Goal: Information Seeking & Learning: Check status

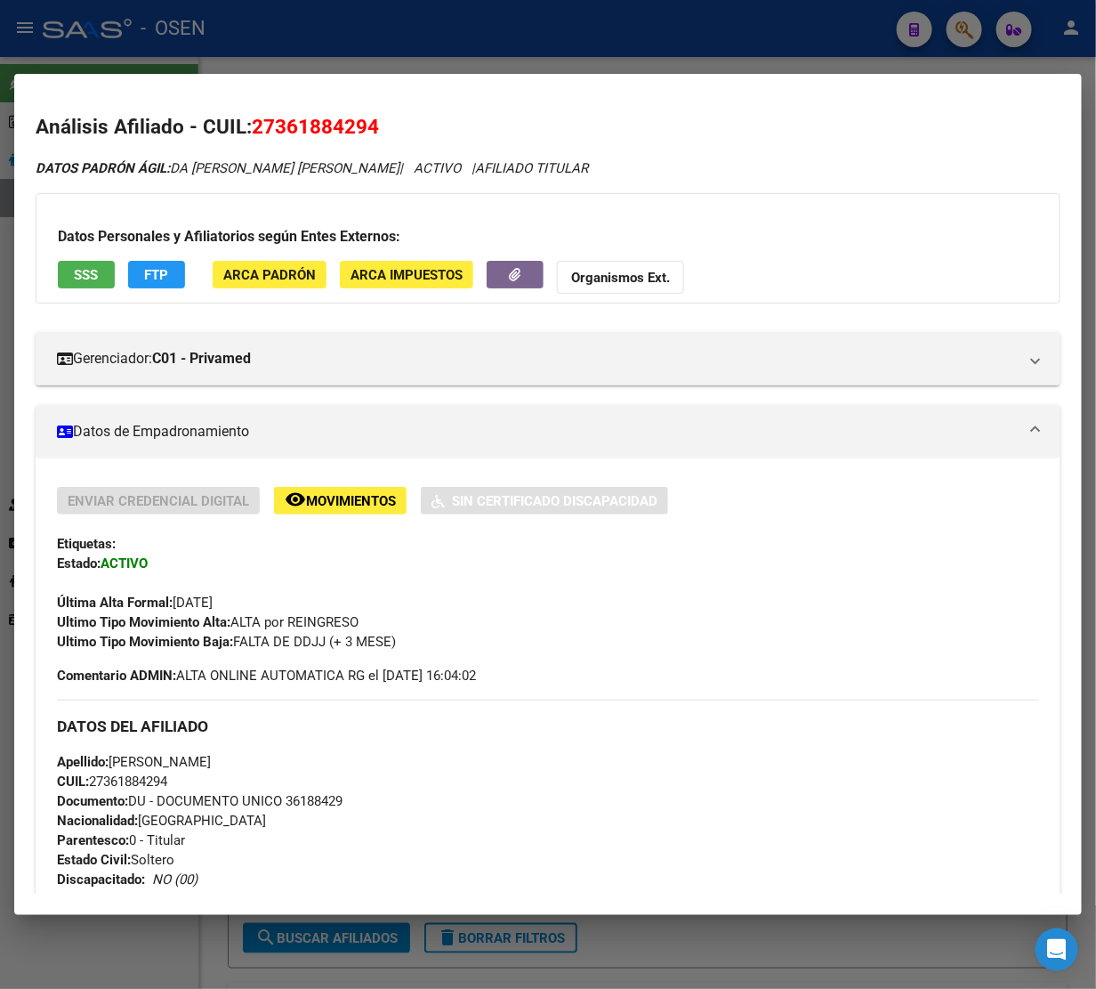
scroll to position [1475, 0]
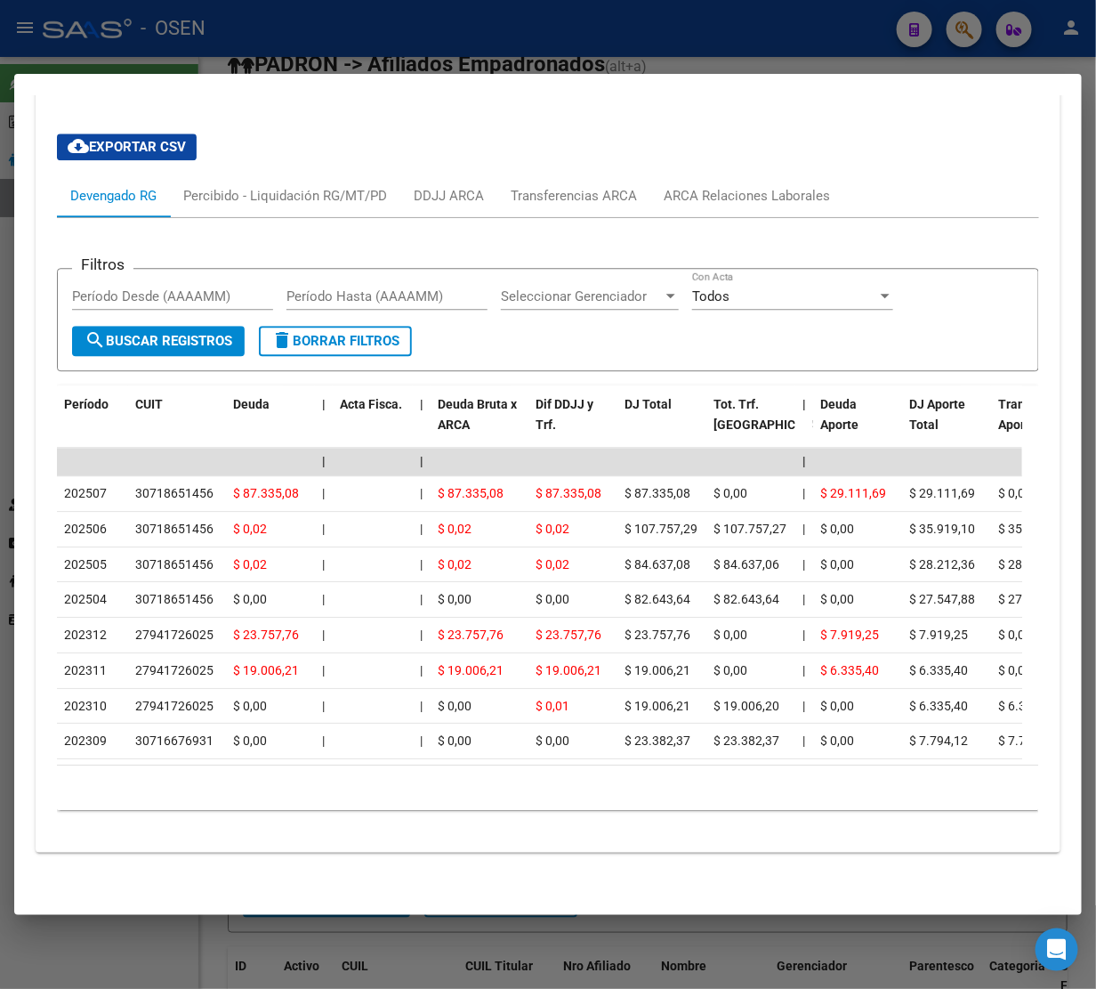
click at [548, 52] on div at bounding box center [548, 494] width 1096 height 989
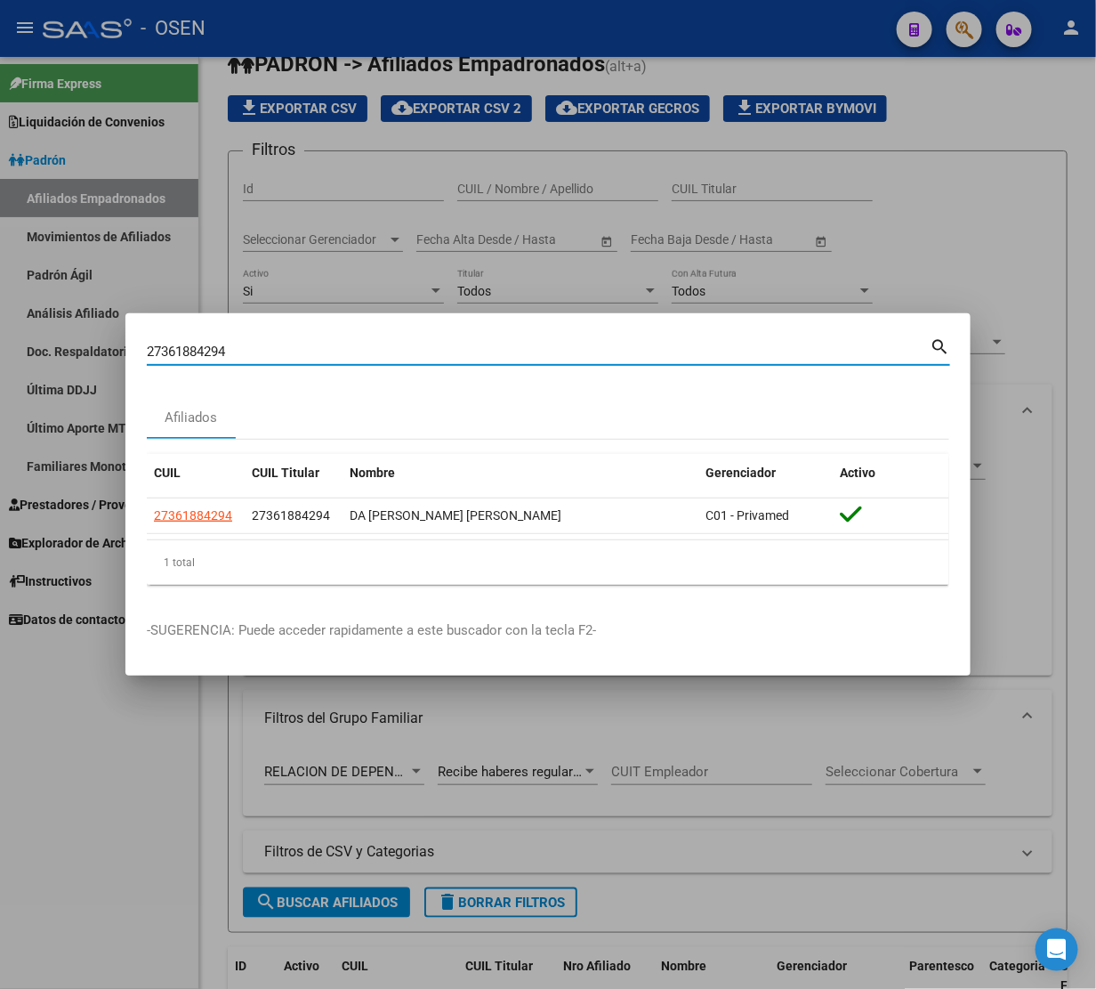
click at [243, 353] on input "27361884294" at bounding box center [538, 352] width 783 height 16
paste input "0269111136"
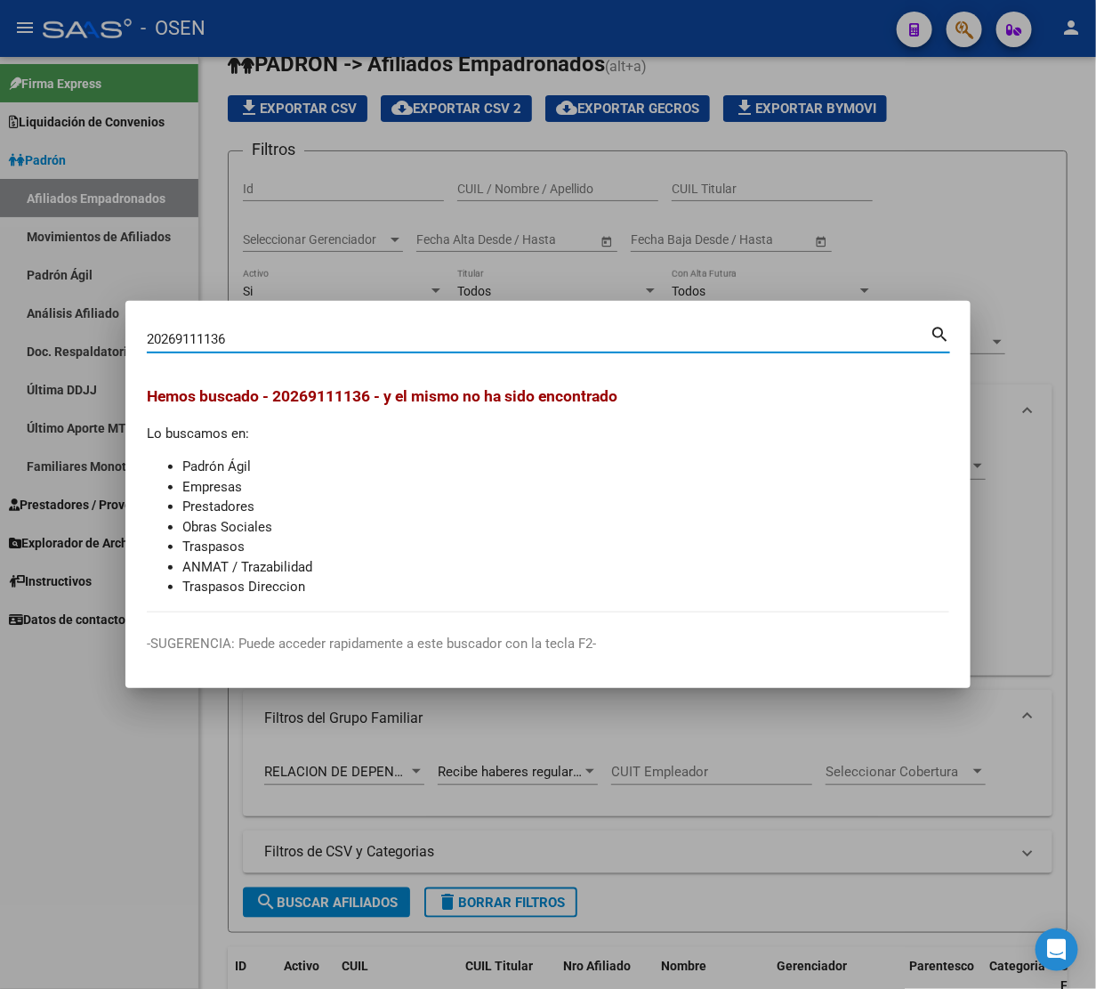
click at [322, 336] on input "20269111136" at bounding box center [538, 339] width 783 height 16
click at [321, 336] on input "20269111136" at bounding box center [538, 339] width 783 height 16
click at [447, 334] on input "20269111136" at bounding box center [538, 339] width 783 height 16
paste input "77372518"
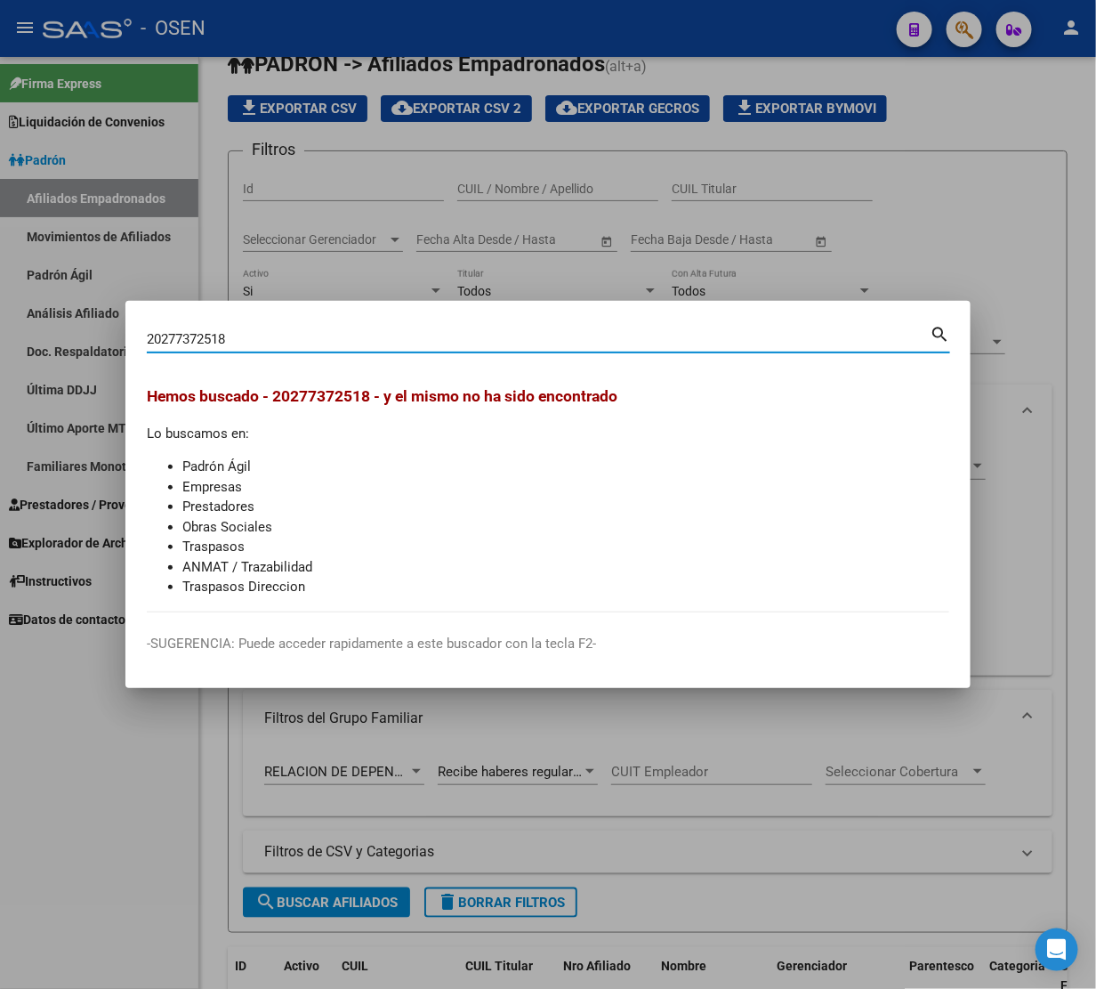
type input "20277372518"
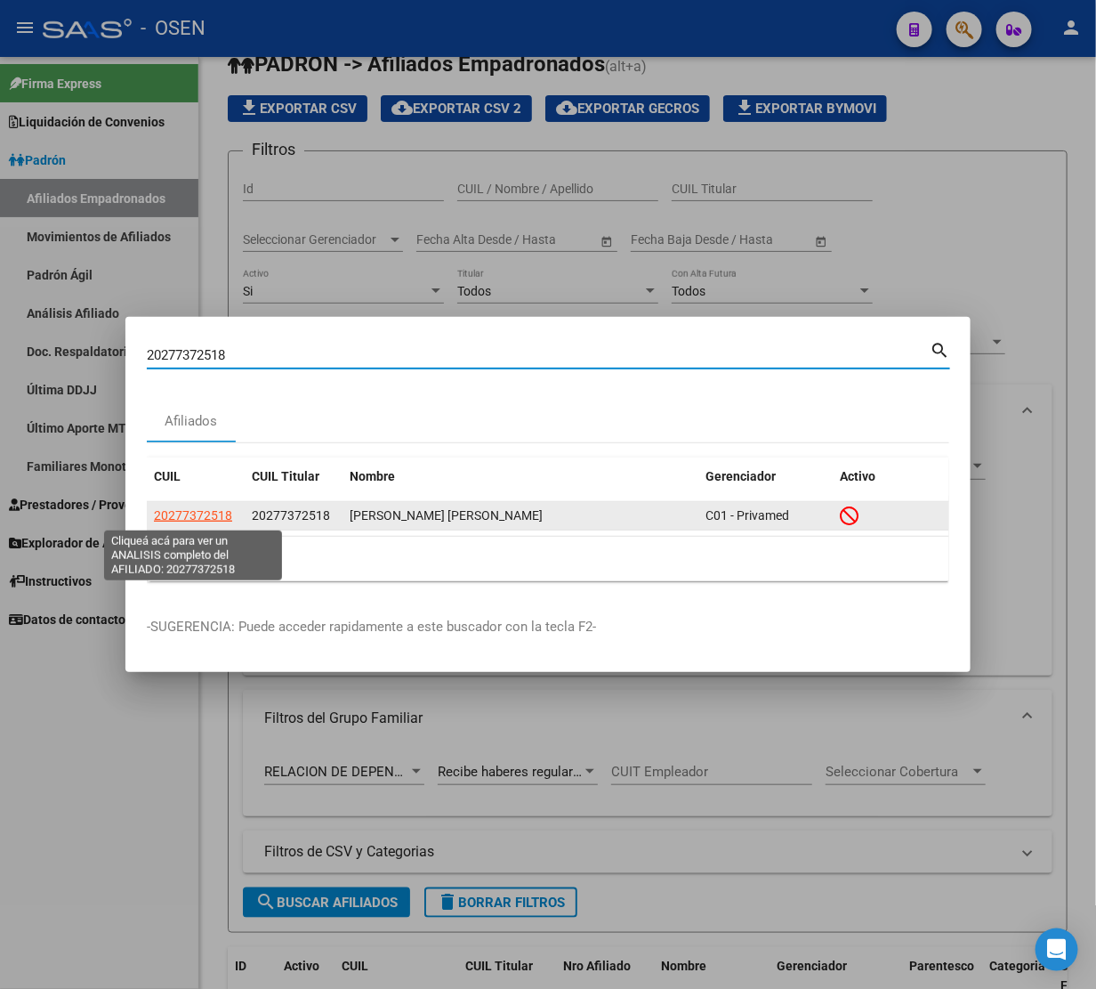
click at [219, 516] on span "20277372518" at bounding box center [193, 515] width 78 height 14
type textarea "20277372518"
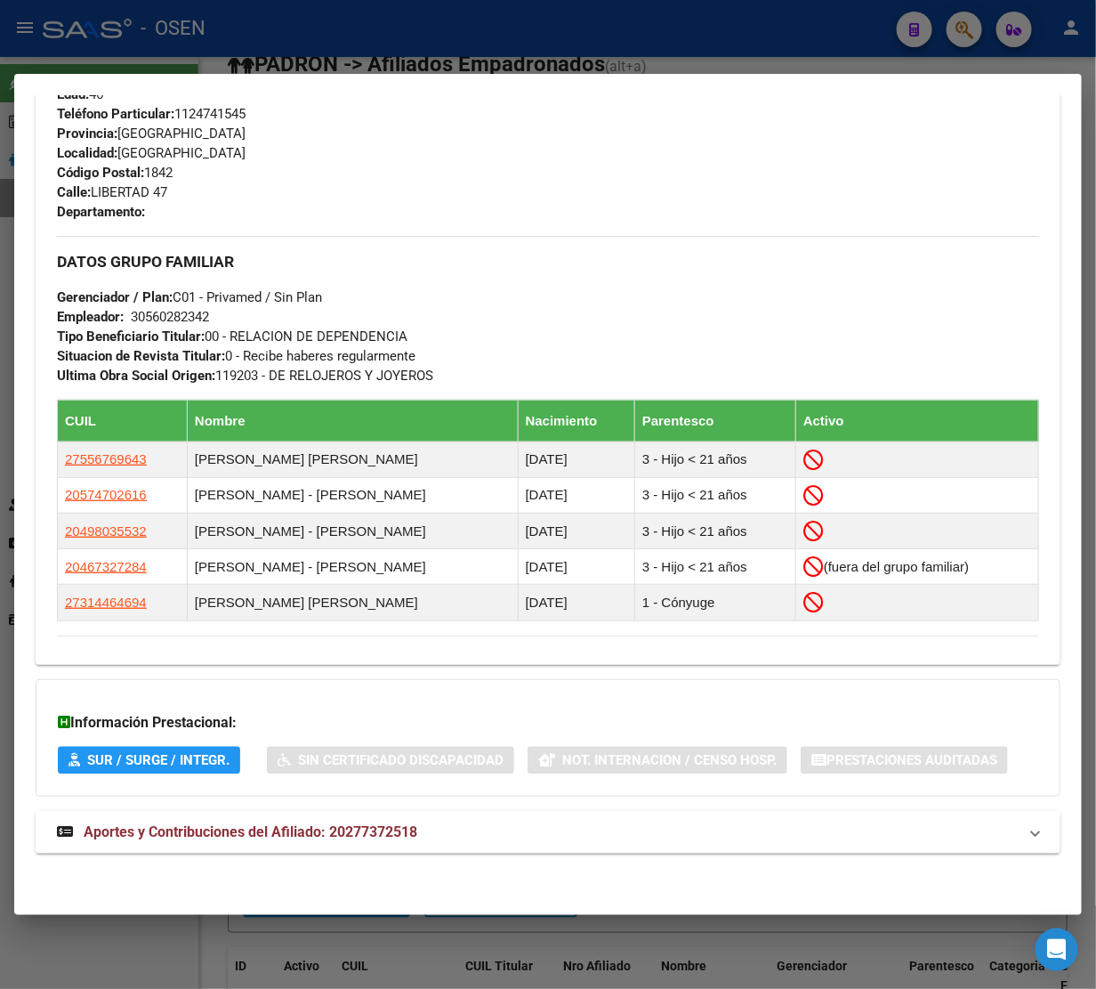
scroll to position [870, 0]
click at [223, 826] on span "Aportes y Contribuciones del Afiliado: 20277372518" at bounding box center [251, 831] width 334 height 17
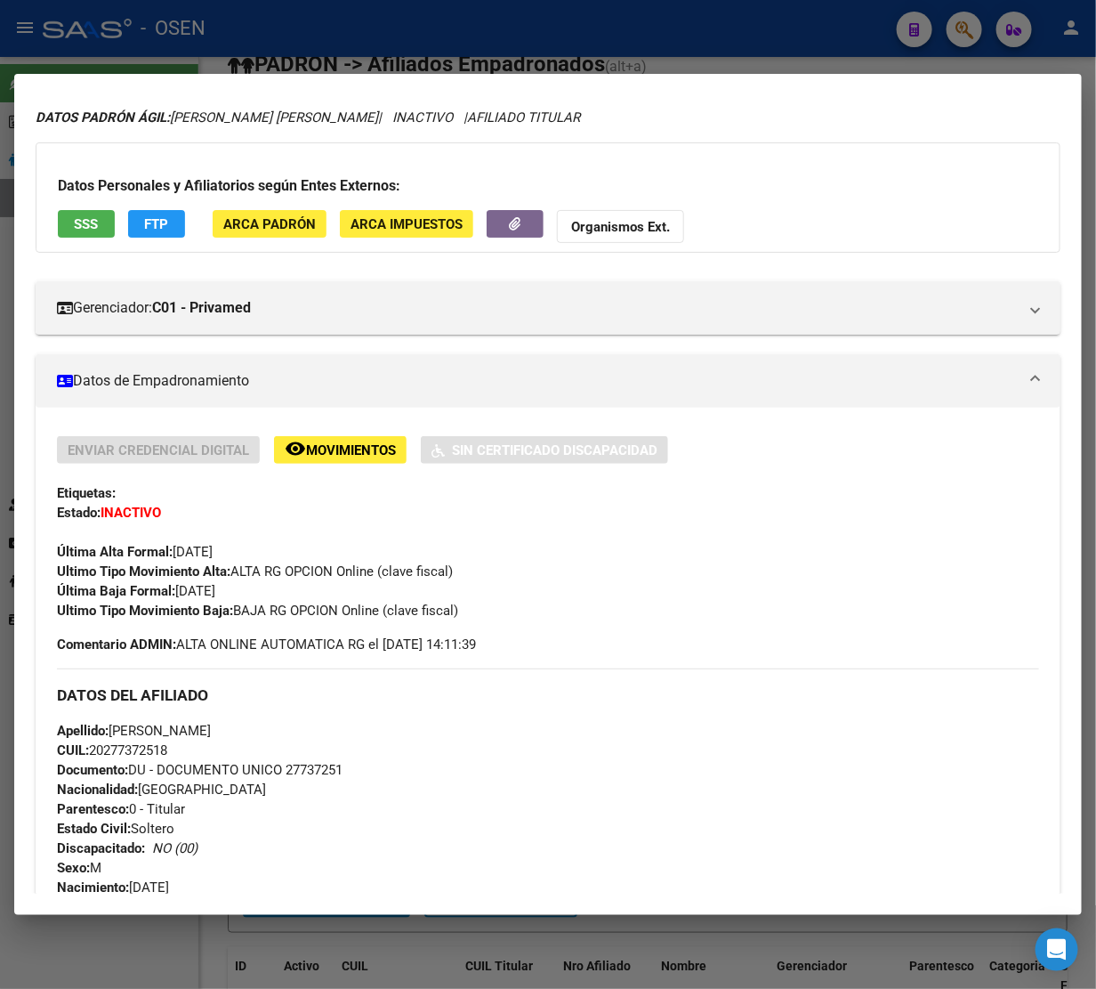
scroll to position [0, 0]
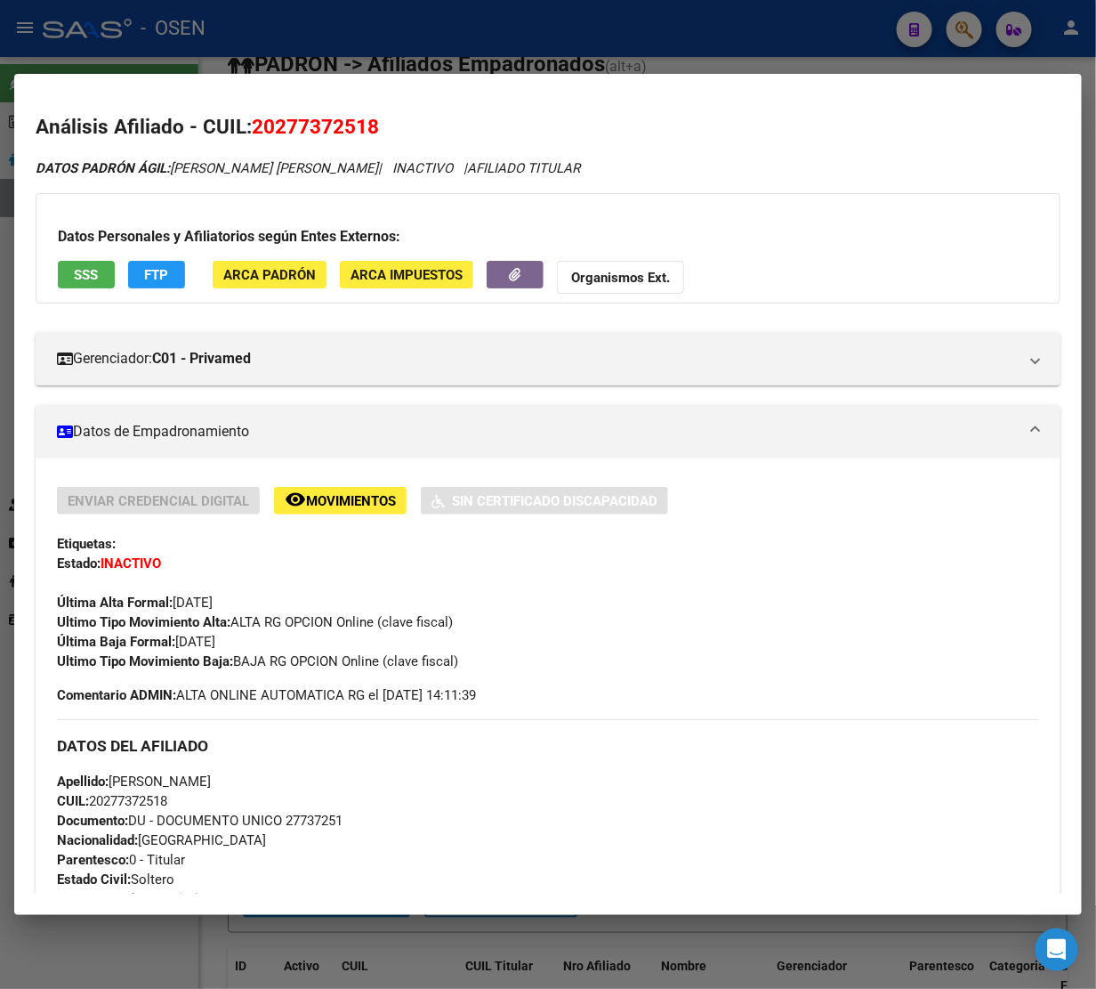
click at [85, 272] on span "SSS" at bounding box center [87, 275] width 24 height 16
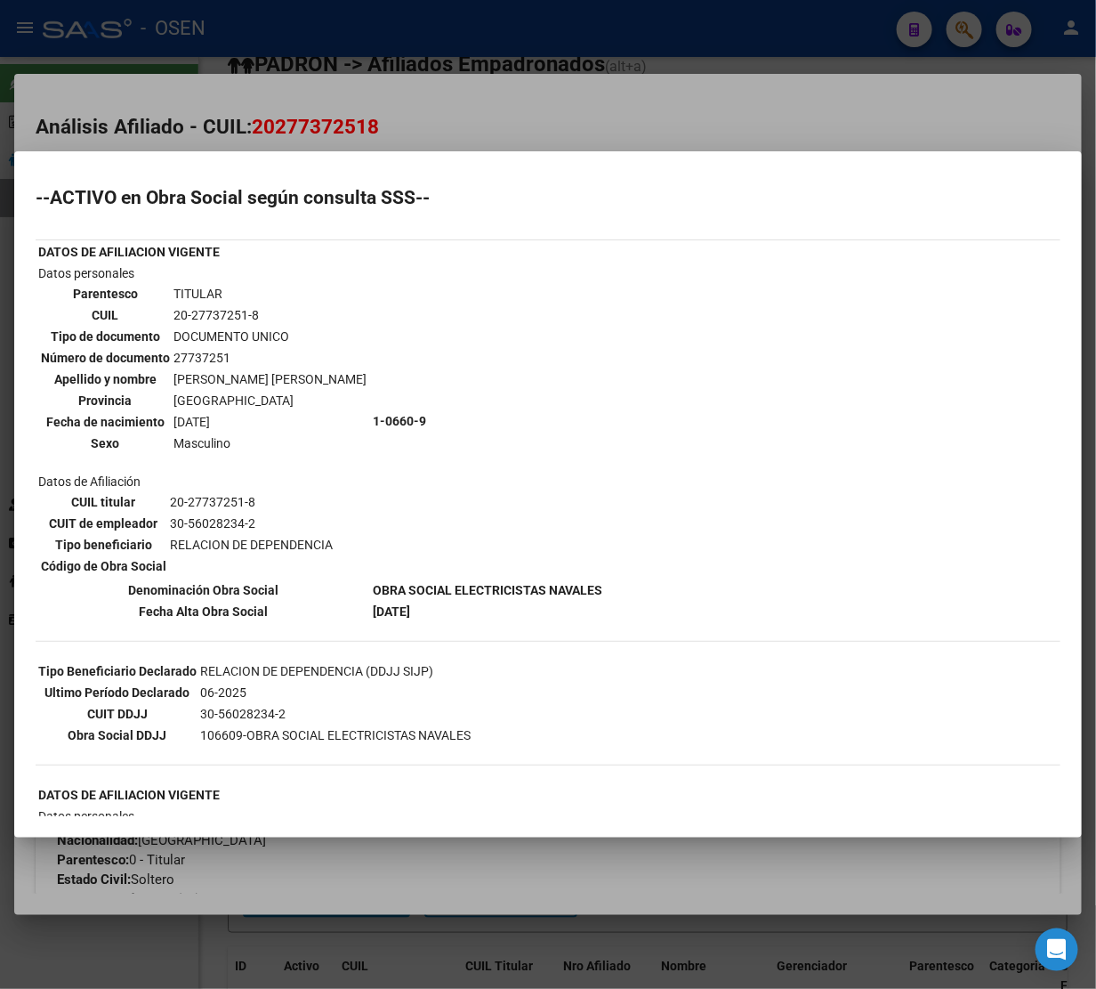
click at [563, 125] on div at bounding box center [548, 494] width 1096 height 989
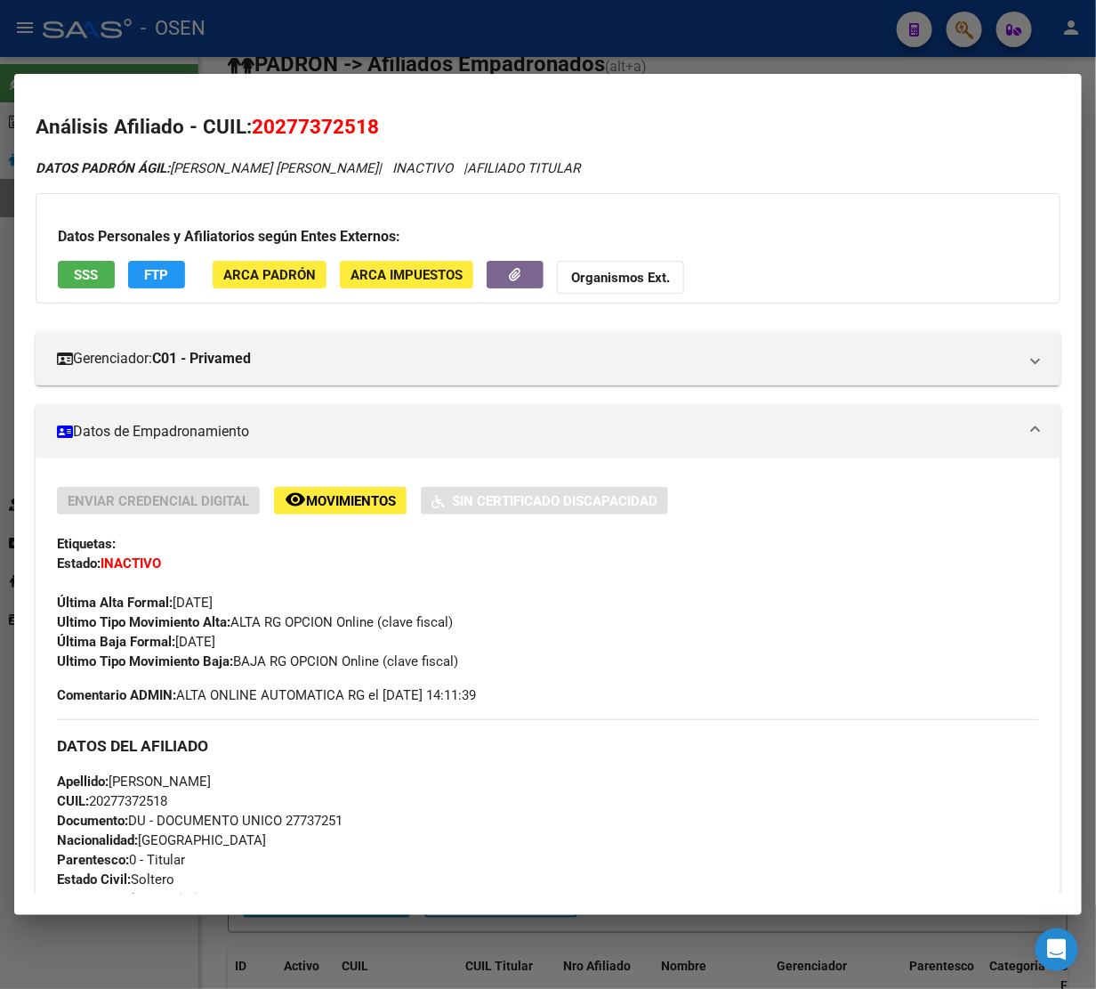
click at [421, 27] on div at bounding box center [548, 494] width 1096 height 989
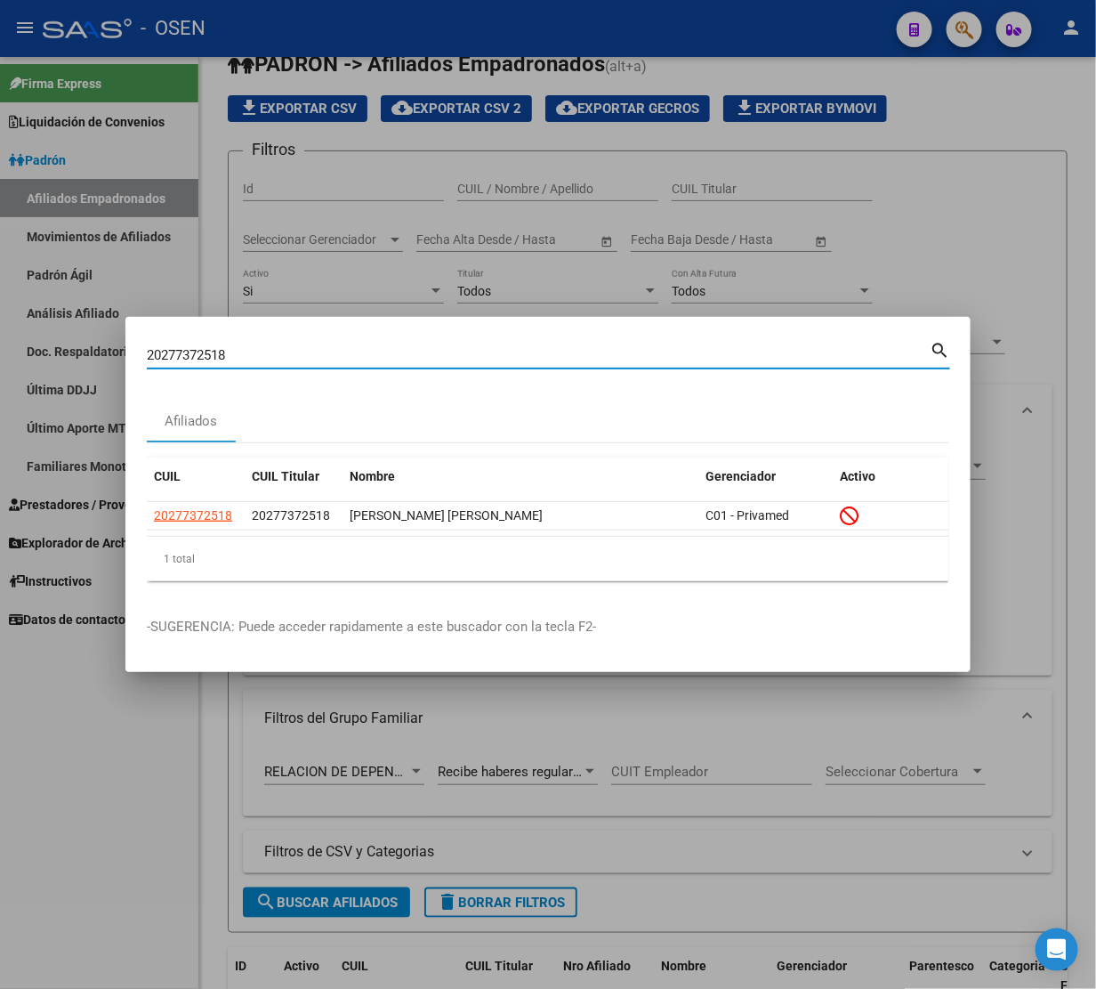
click at [236, 354] on input "20277372518" at bounding box center [538, 355] width 783 height 16
paste input "83784550"
type input "20283784550"
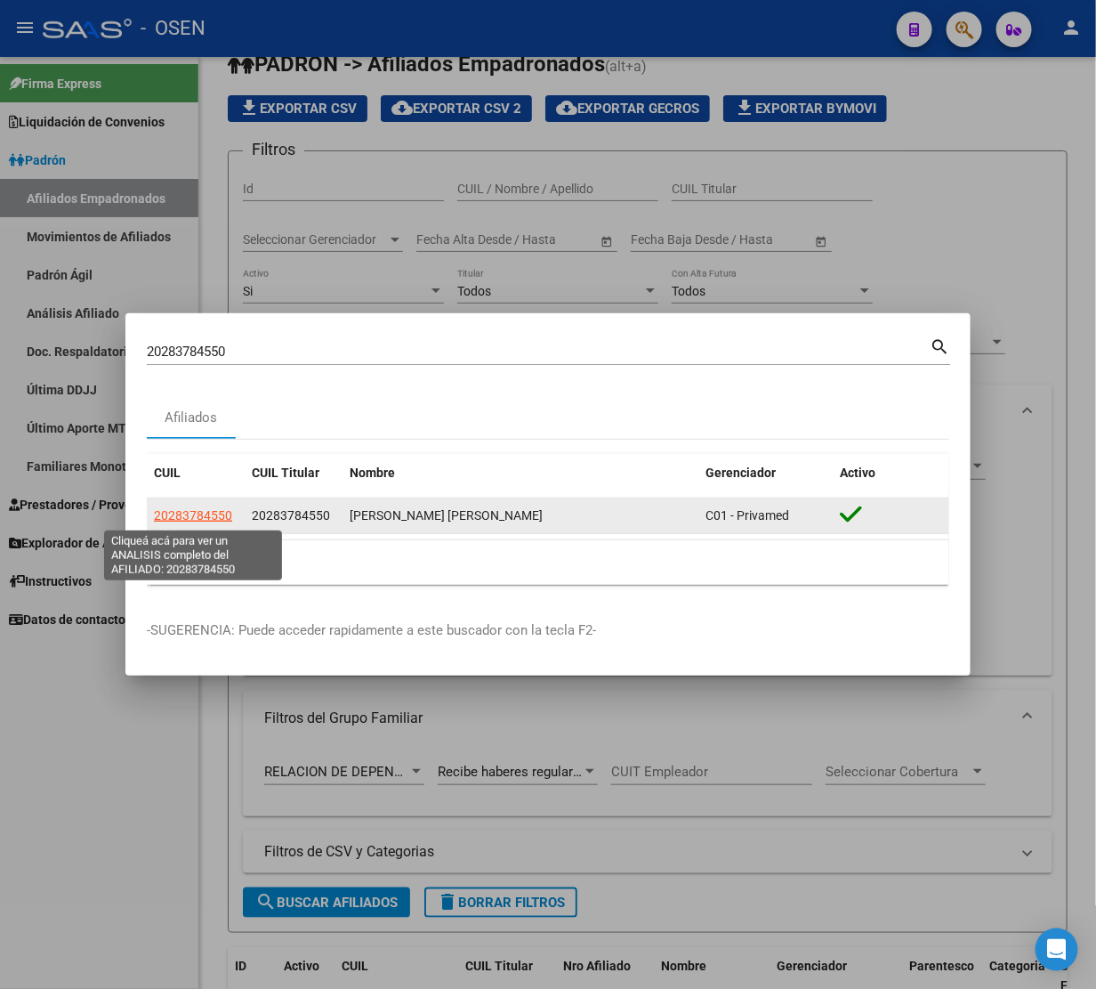
click at [193, 514] on span "20283784550" at bounding box center [193, 515] width 78 height 14
type textarea "20283784550"
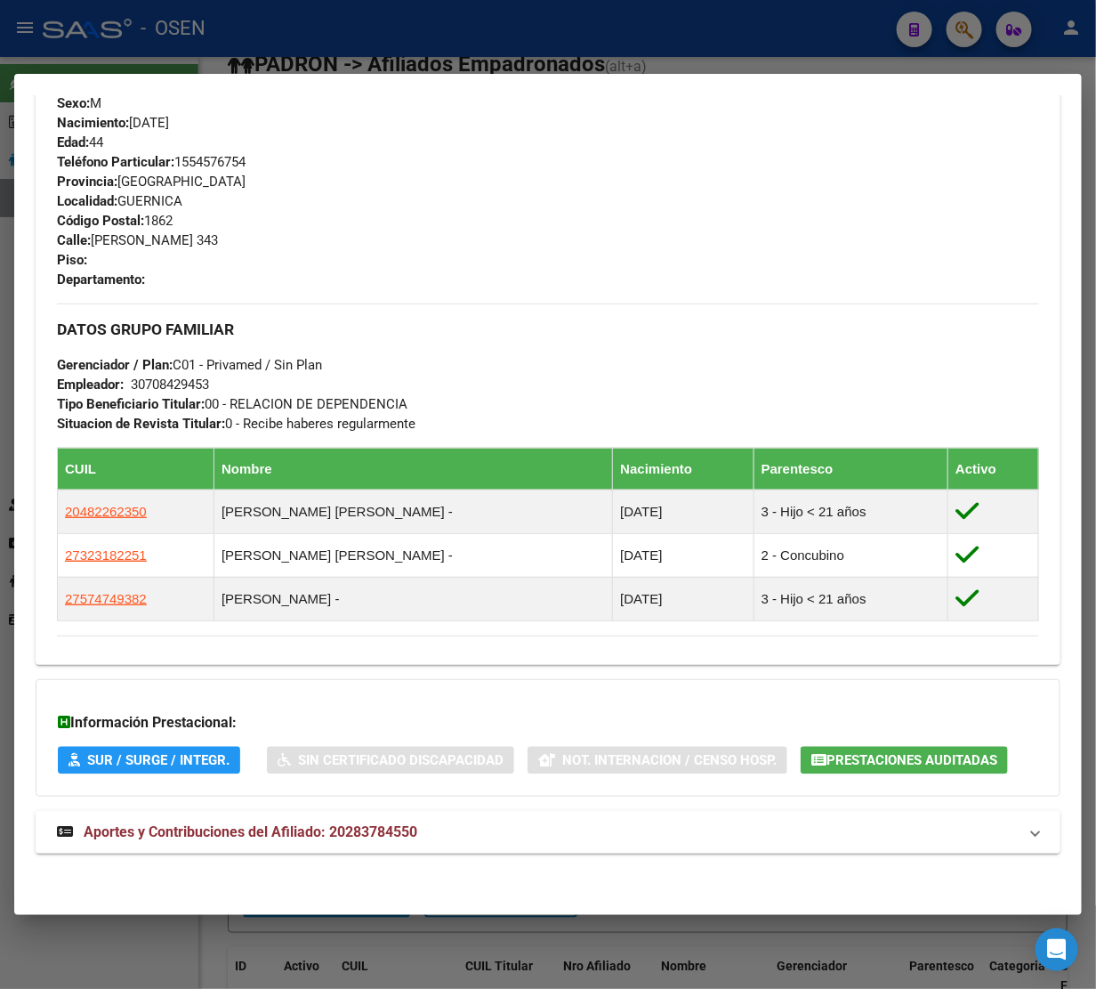
click at [218, 830] on span "Aportes y Contribuciones del Afiliado: 20283784550" at bounding box center [251, 831] width 334 height 17
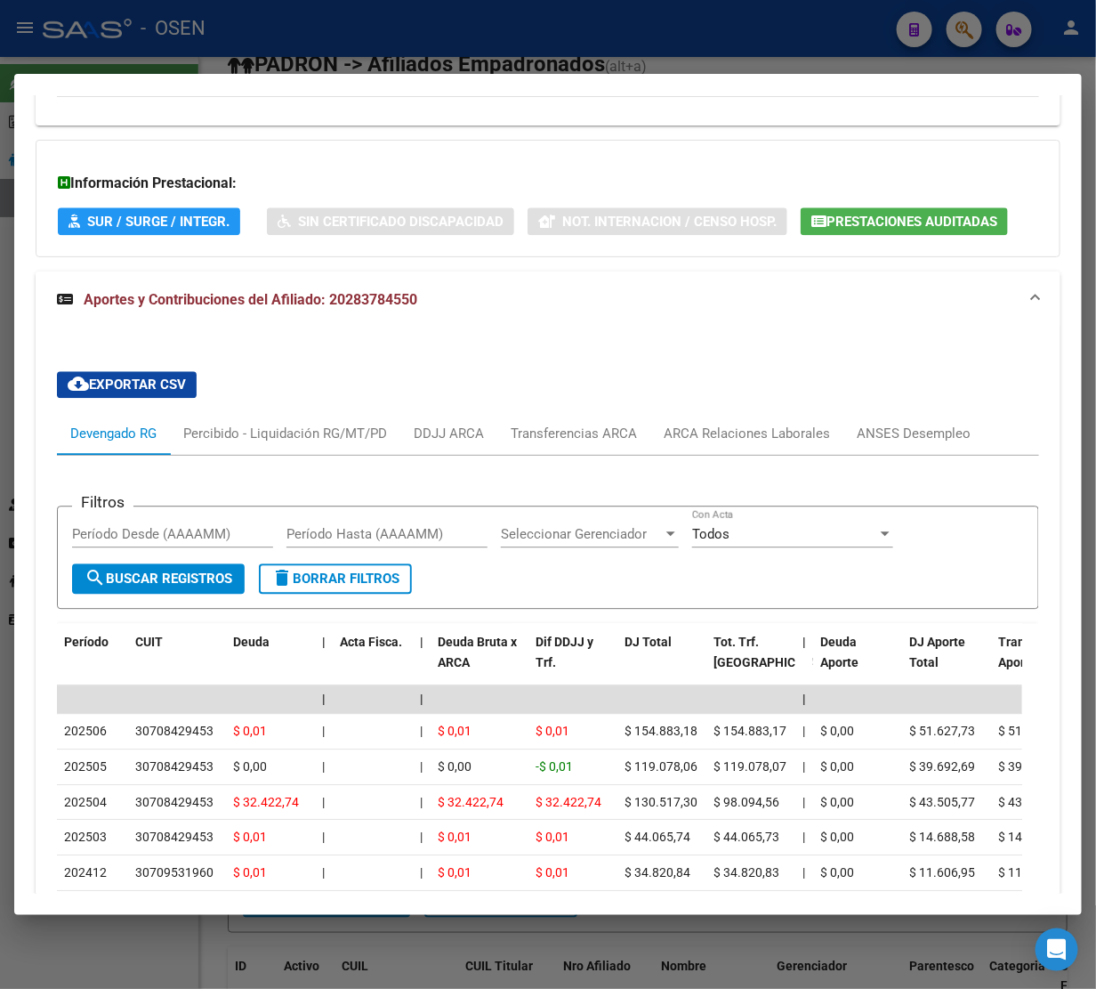
scroll to position [1329, 0]
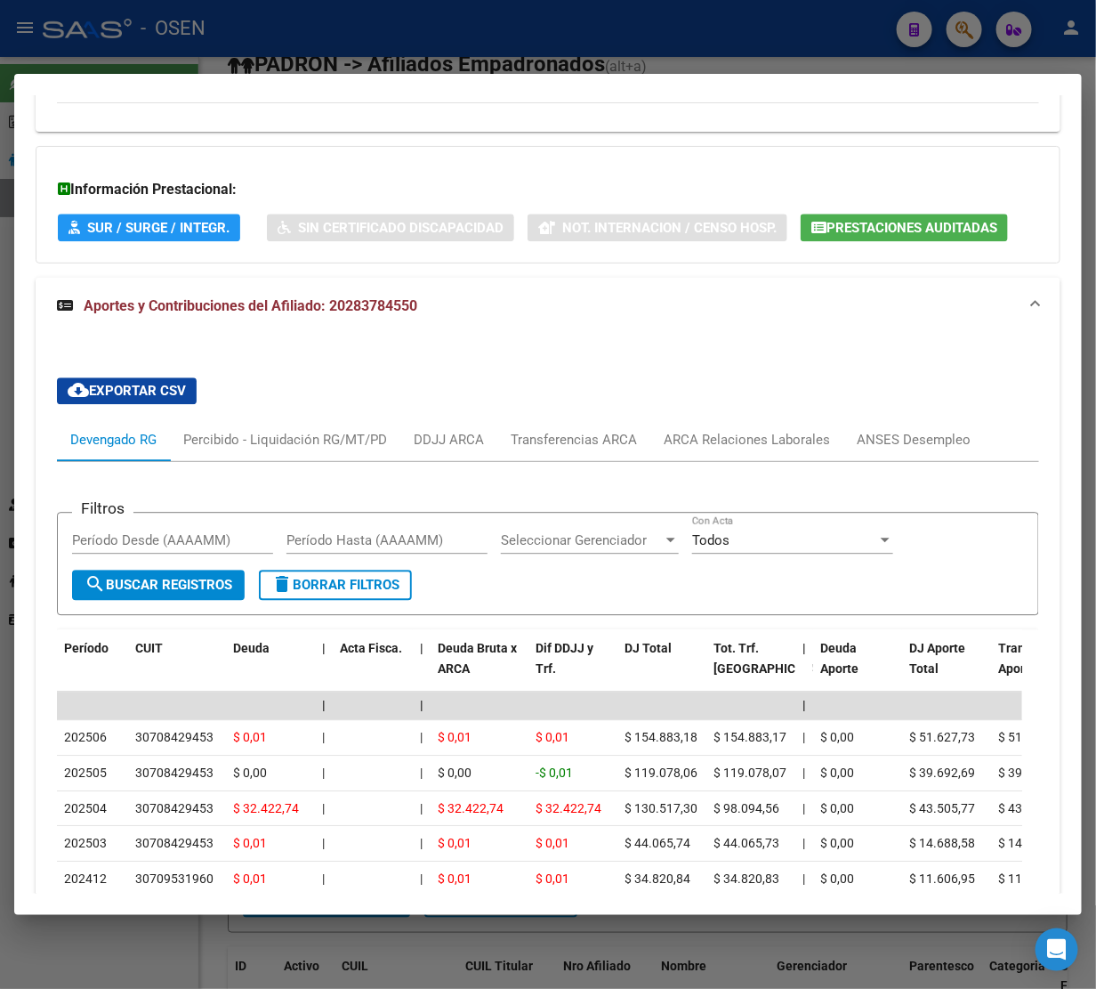
click at [655, 7] on div at bounding box center [548, 494] width 1096 height 989
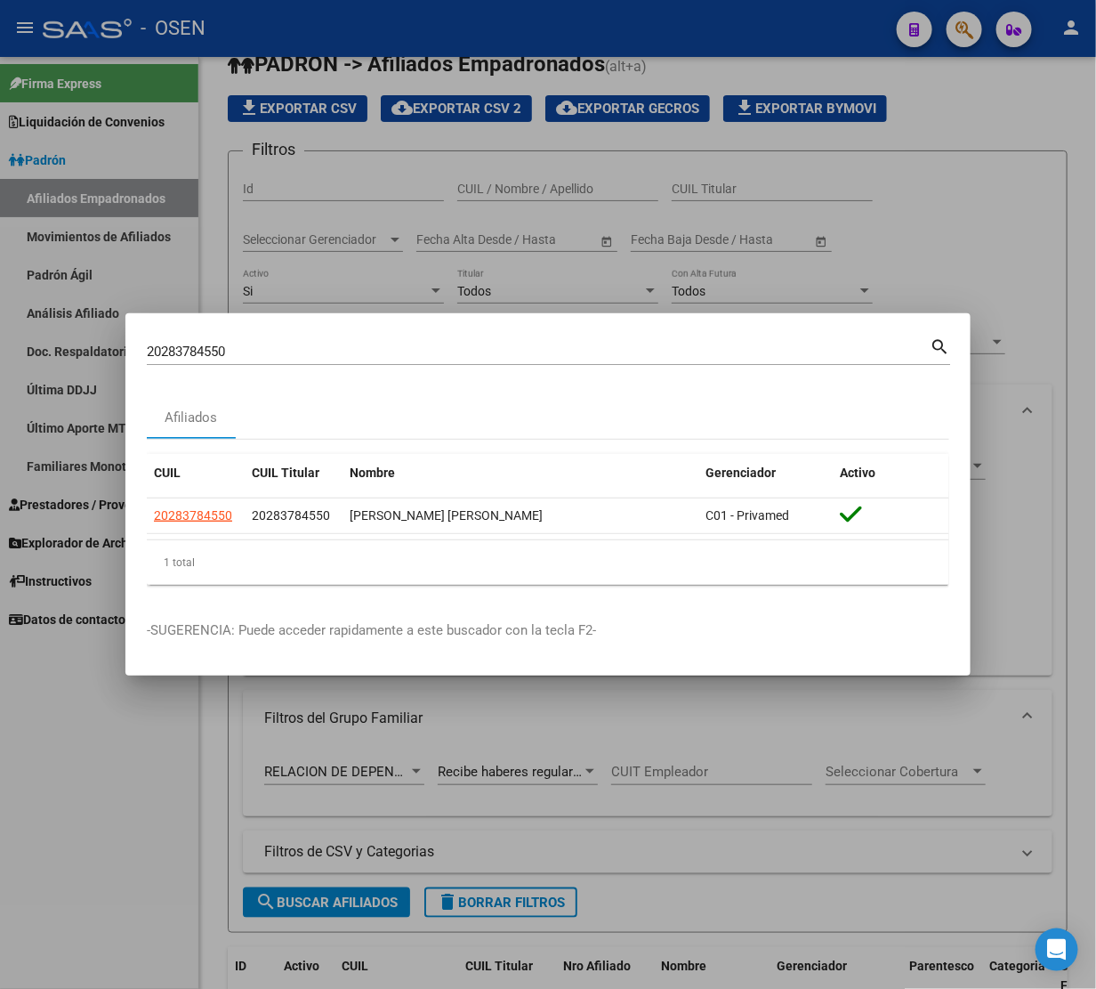
click at [256, 340] on div "20283784550 Buscar (apellido, dni, cuil, [PERSON_NAME], cuit, obra social)" at bounding box center [538, 351] width 783 height 27
drag, startPoint x: 256, startPoint y: 340, endPoint x: 255, endPoint y: 349, distance: 9.1
click at [255, 344] on div "20283784550 Buscar (apellido, dni, cuil, [PERSON_NAME], cuit, obra social)" at bounding box center [538, 351] width 783 height 27
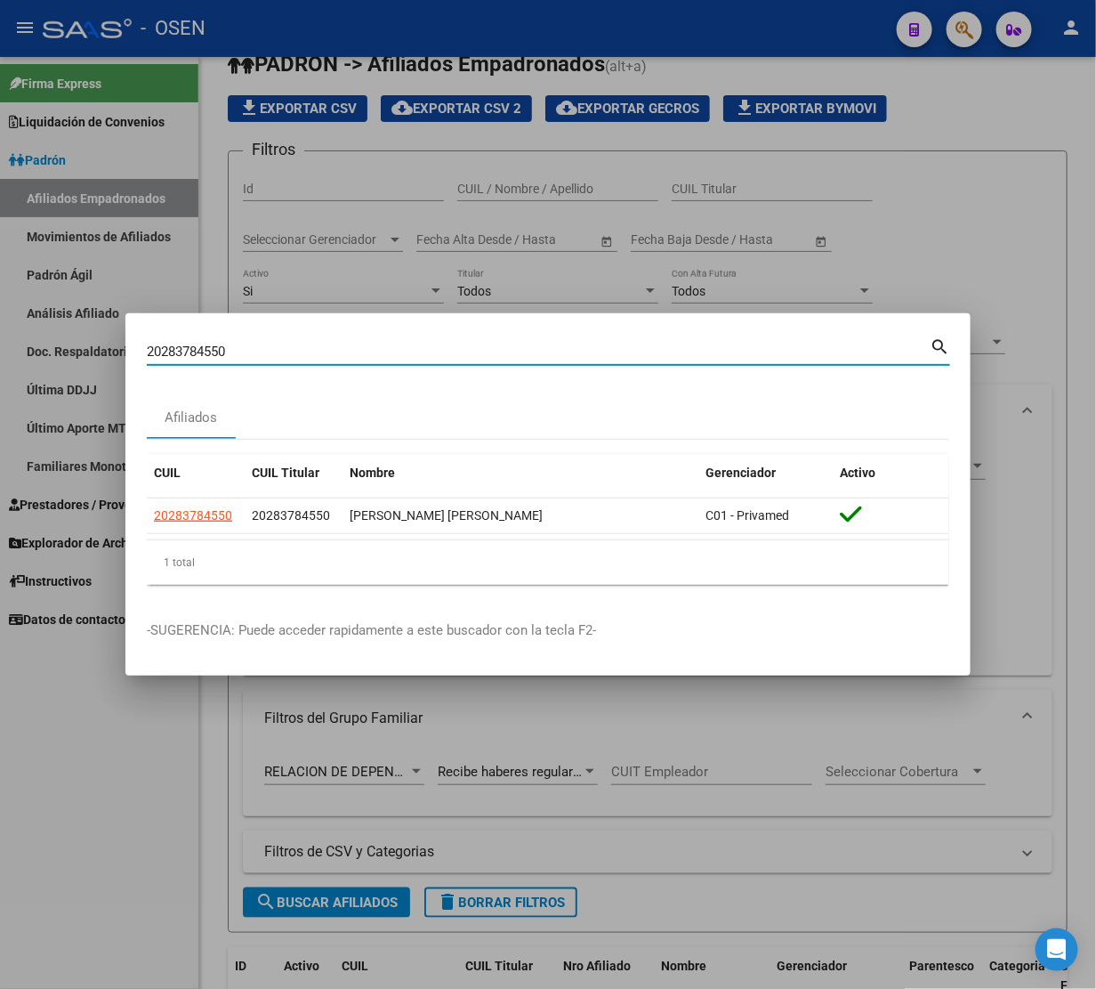
click at [252, 357] on input "20283784550" at bounding box center [538, 352] width 783 height 16
paste input "30600302"
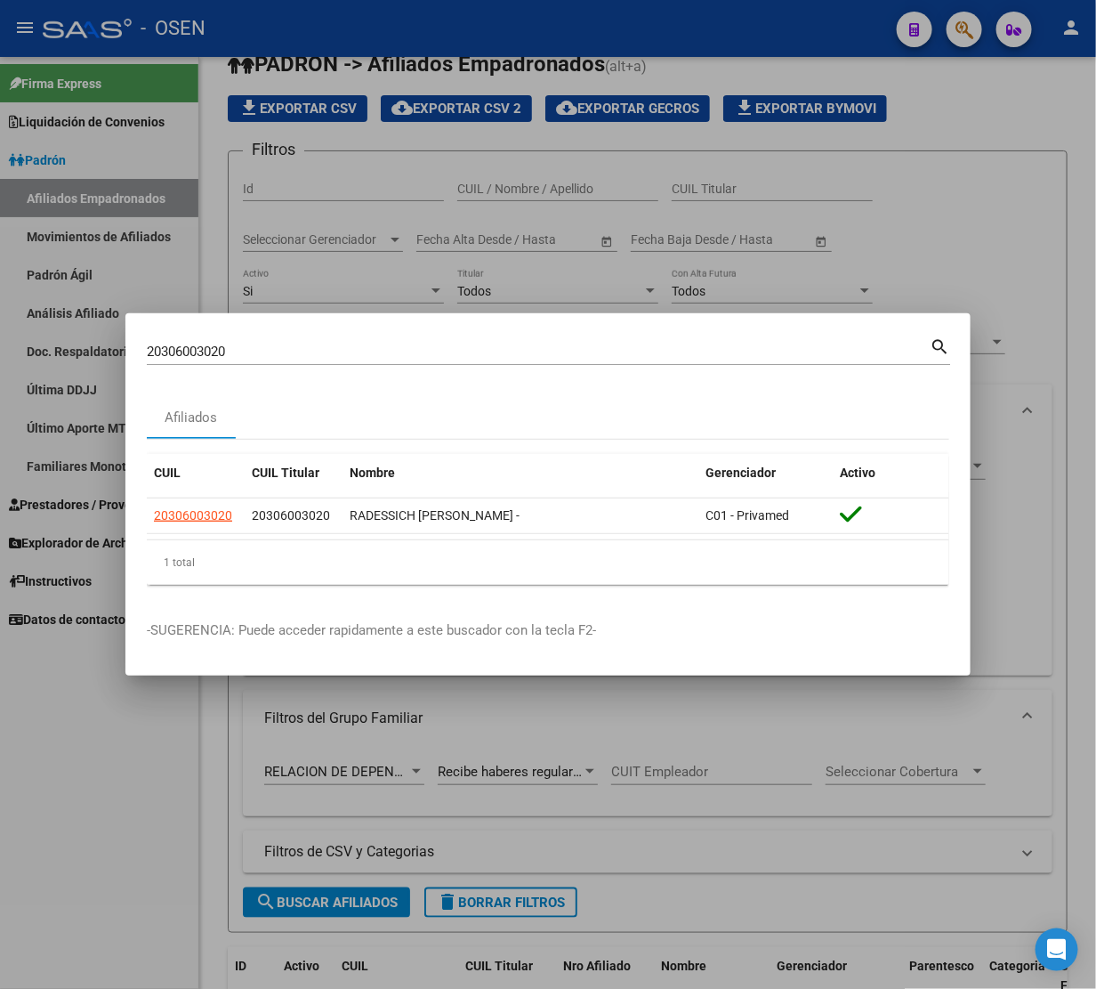
click at [506, 339] on div "20306003020 Buscar (apellido, dni, [PERSON_NAME], nro traspaso, cuit, obra soci…" at bounding box center [538, 351] width 783 height 27
click at [504, 341] on div "20306003020 Buscar (apellido, dni, [PERSON_NAME], nro traspaso, cuit, obra soci…" at bounding box center [538, 351] width 783 height 27
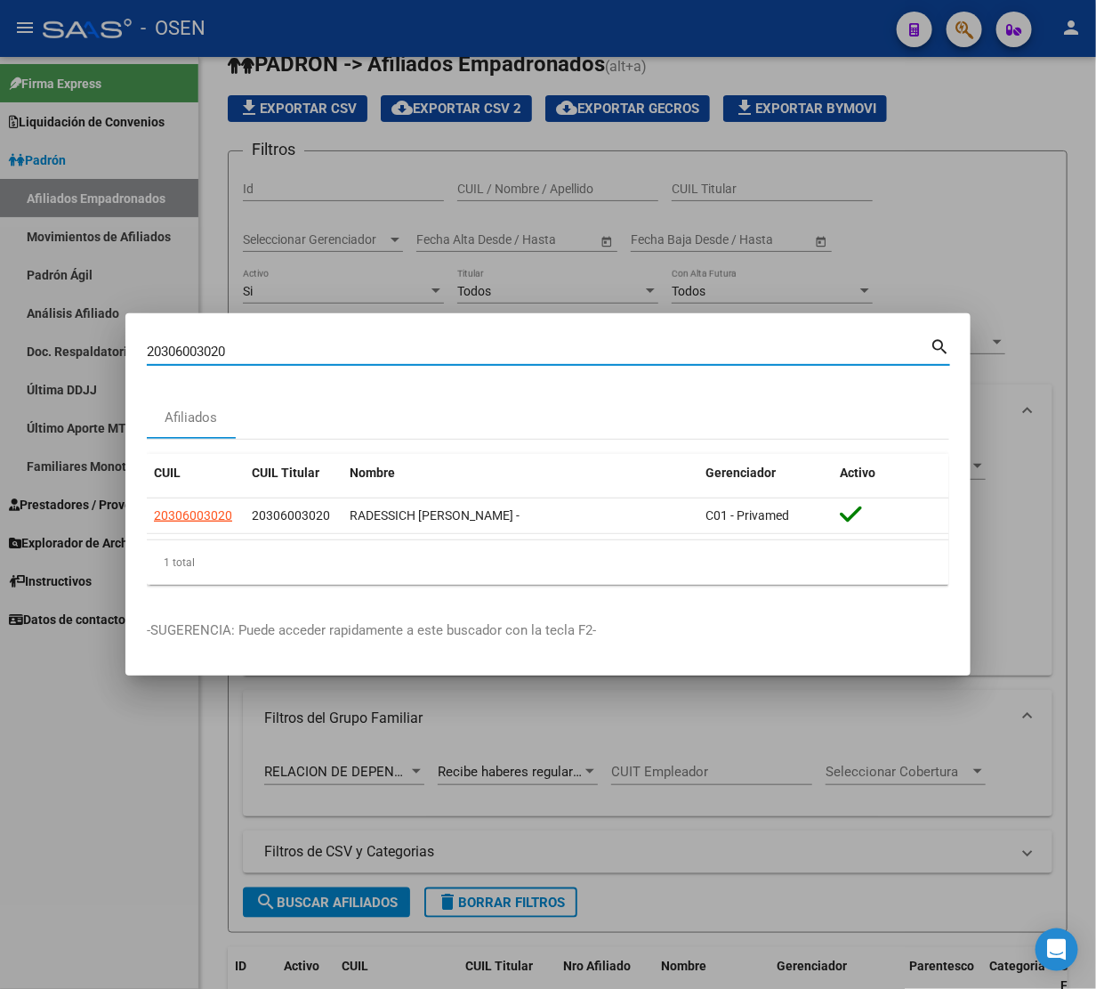
click at [501, 347] on input "20306003020" at bounding box center [538, 352] width 783 height 16
paste input "8104231"
type input "20308104231"
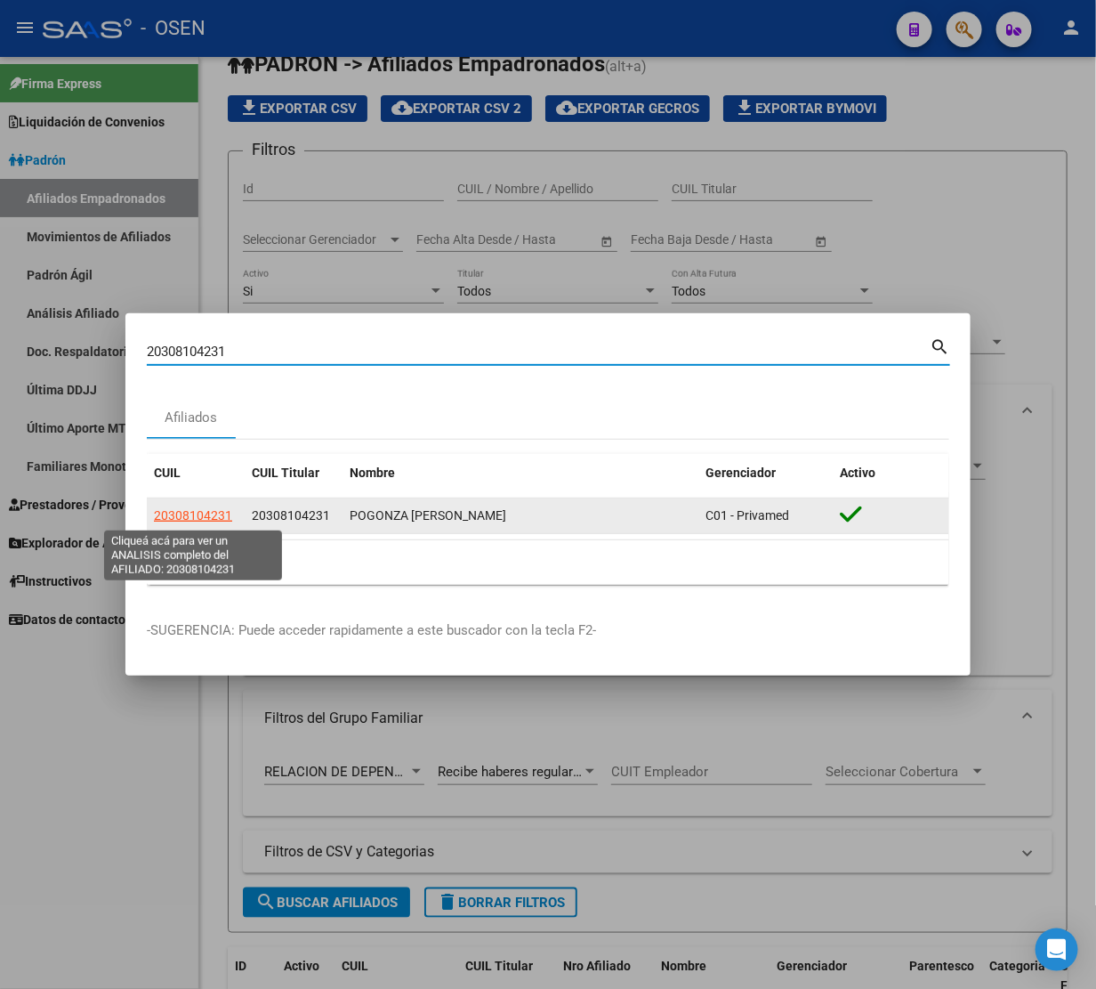
click at [206, 518] on span "20308104231" at bounding box center [193, 515] width 78 height 14
type textarea "20308104231"
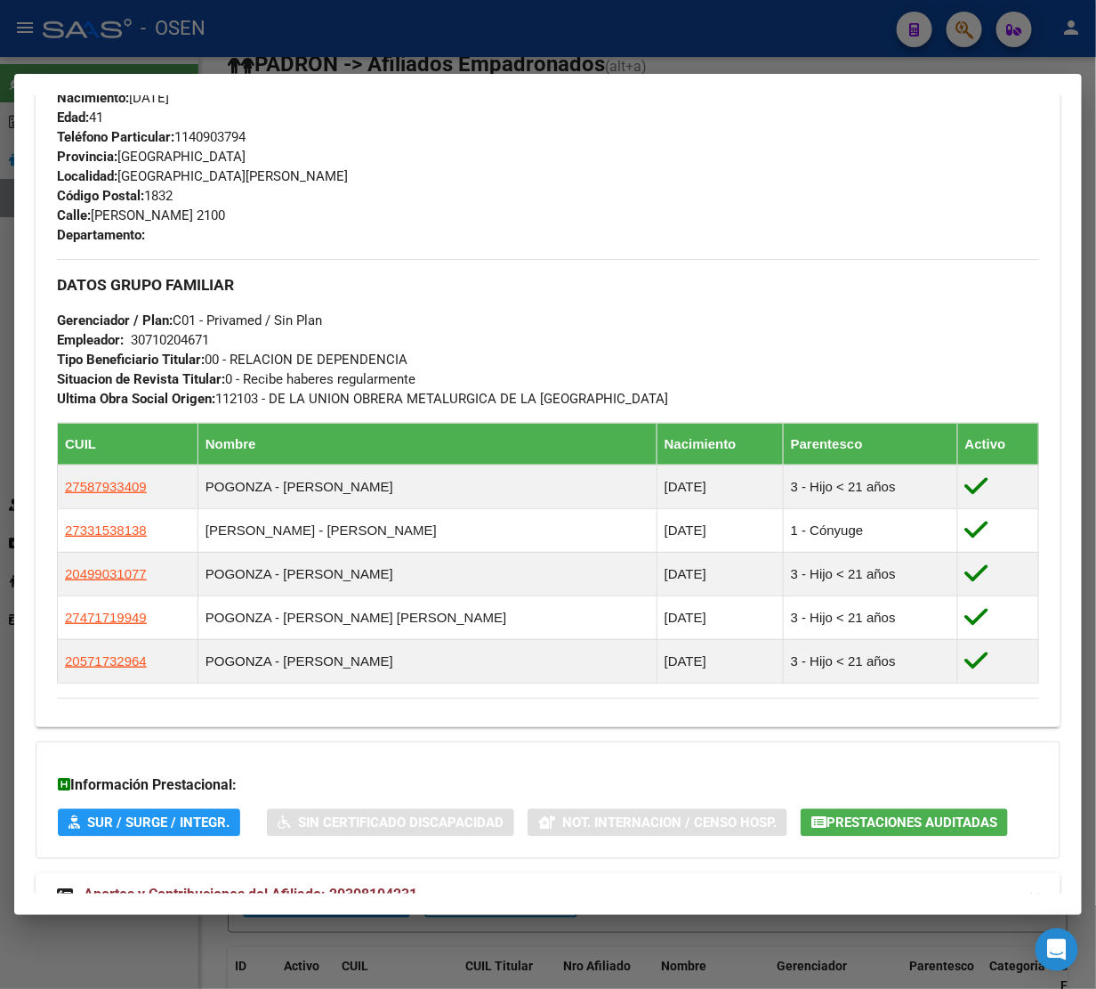
scroll to position [891, 0]
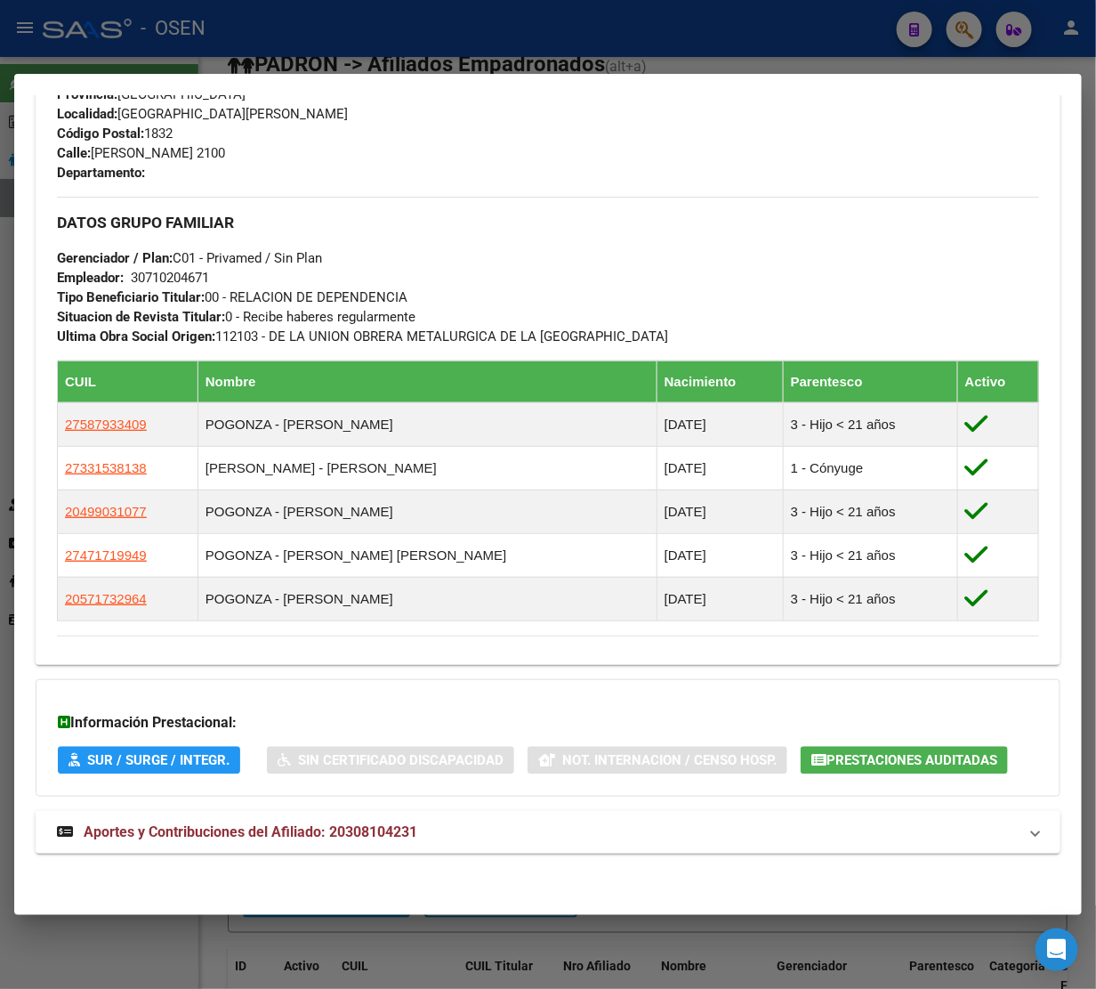
click at [188, 835] on span "Aportes y Contribuciones del Afiliado: 20308104231" at bounding box center [251, 831] width 334 height 17
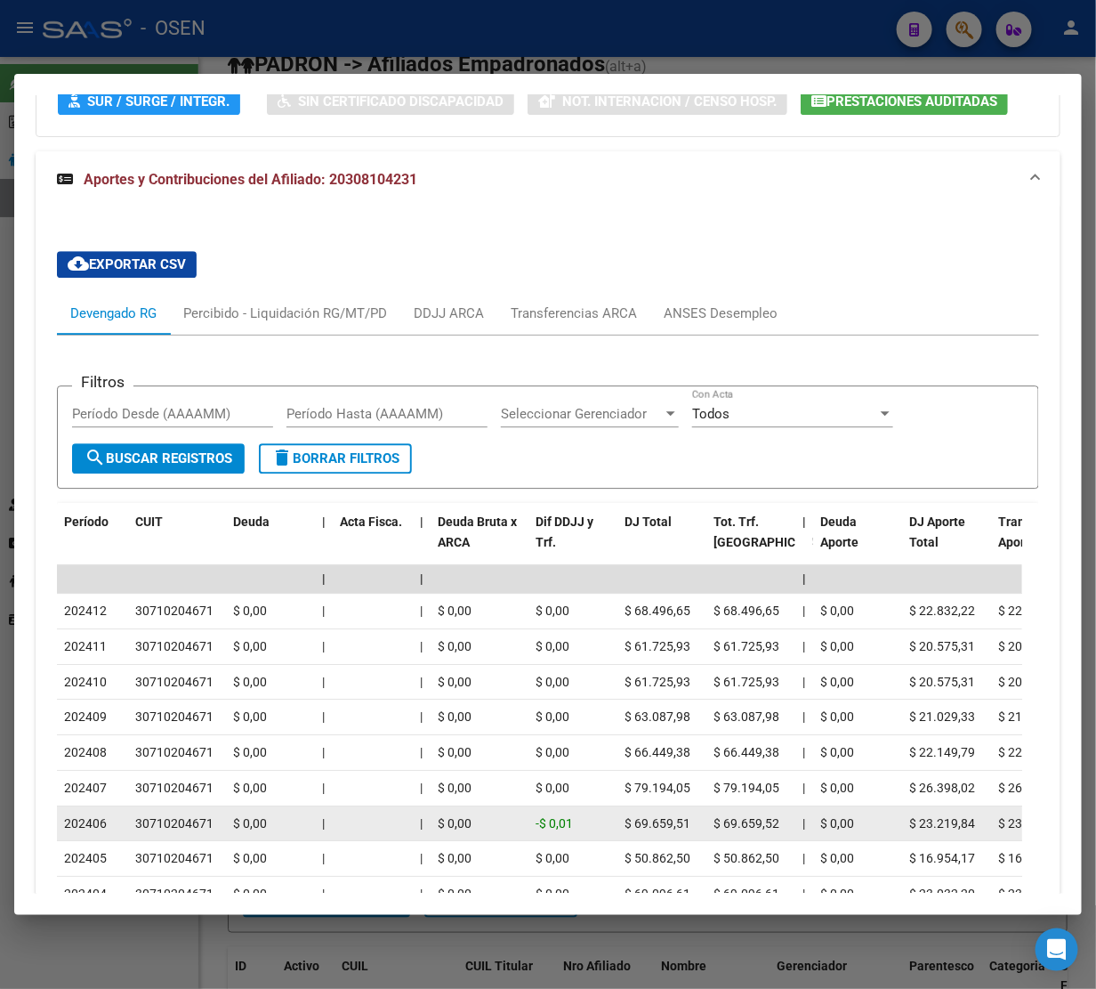
scroll to position [1531, 0]
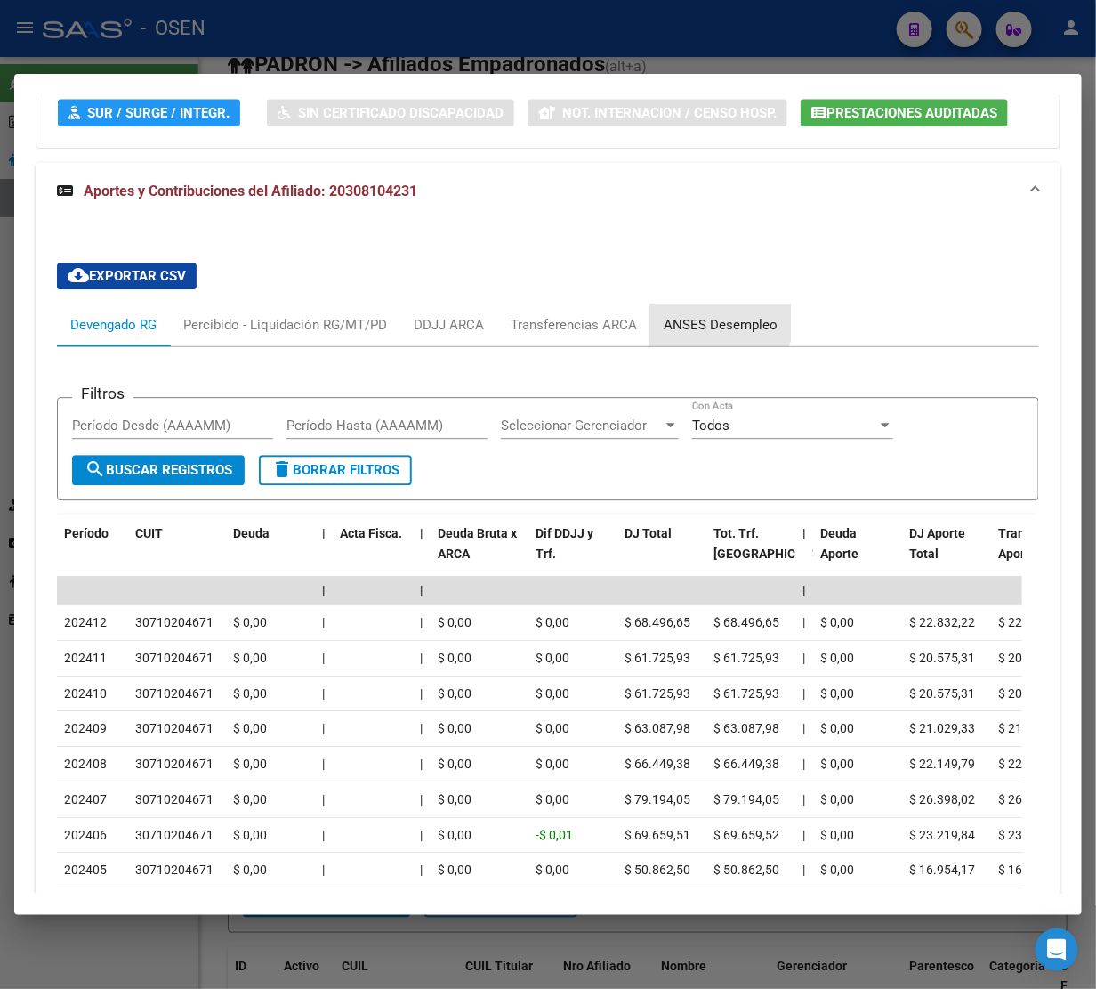
click at [714, 326] on div "ANSES Desempleo" at bounding box center [721, 325] width 114 height 20
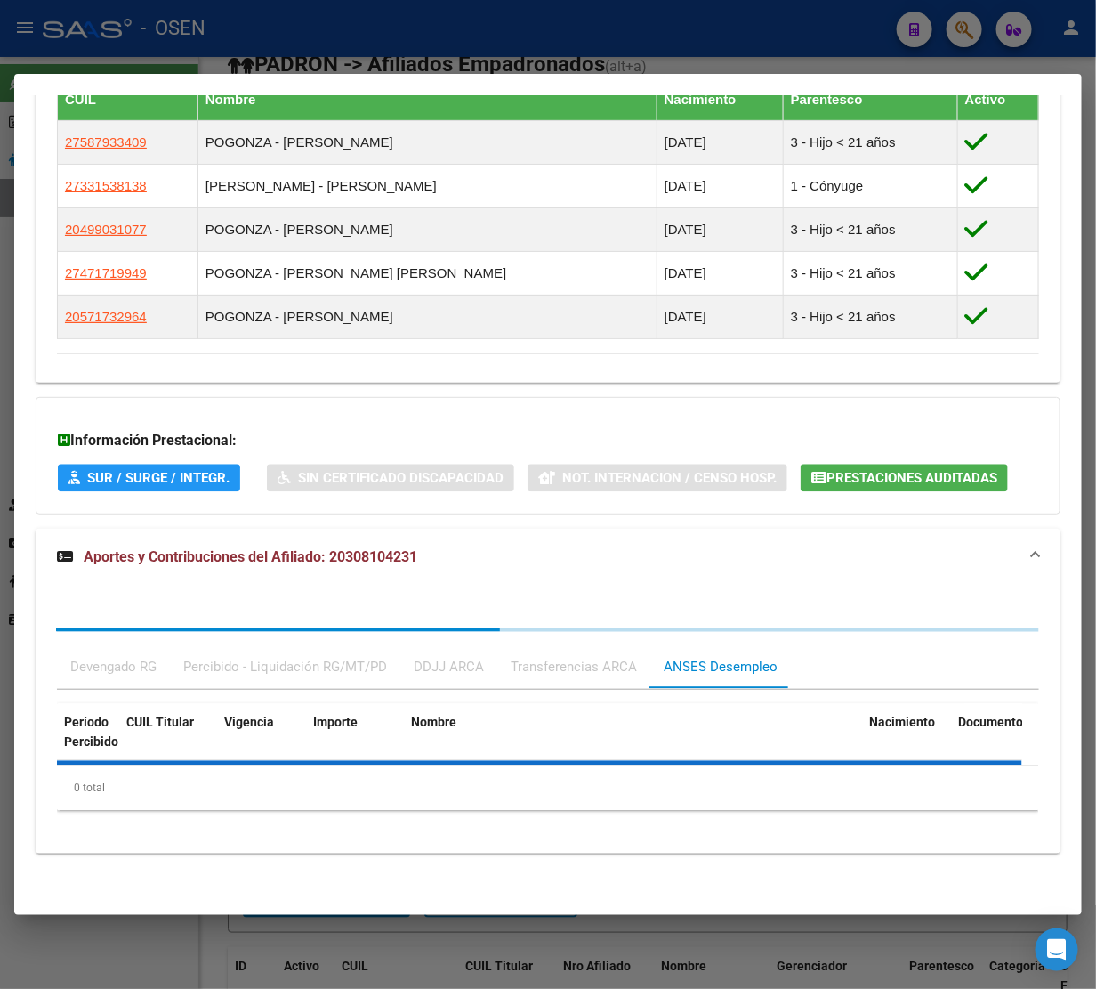
scroll to position [1283, 0]
